Goal: Information Seeking & Learning: Learn about a topic

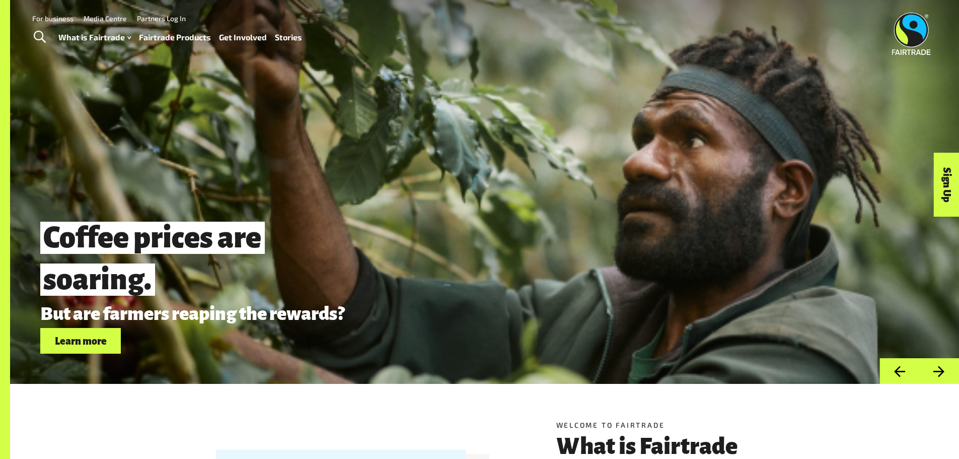
click at [66, 19] on link "For business" at bounding box center [52, 18] width 41 height 9
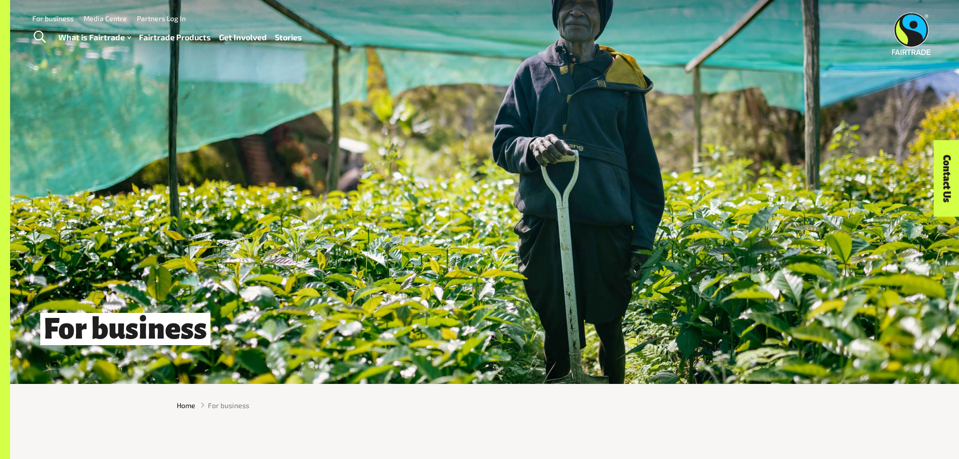
click at [911, 19] on img at bounding box center [911, 34] width 39 height 42
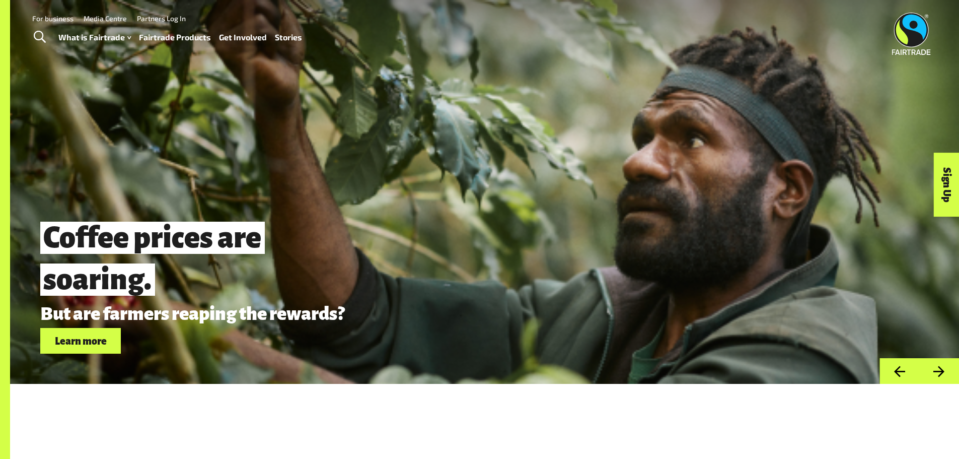
click at [72, 348] on link "Learn more" at bounding box center [80, 341] width 81 height 26
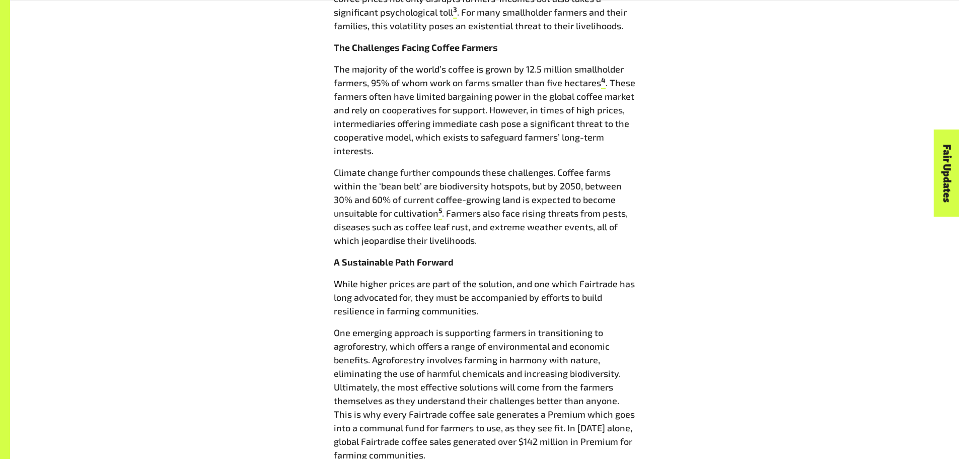
scroll to position [956, 0]
